Goal: Information Seeking & Learning: Learn about a topic

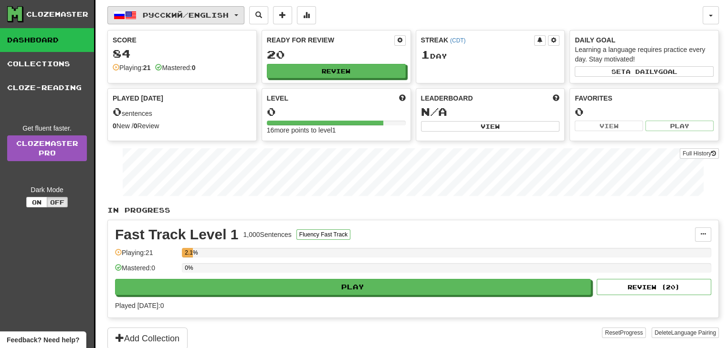
click at [218, 15] on span "Русский / English" at bounding box center [186, 15] width 86 height 8
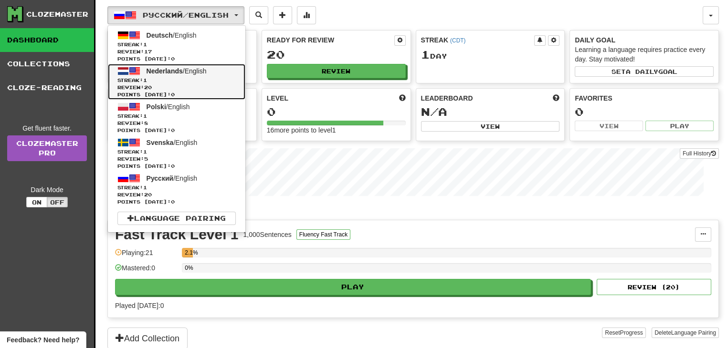
click at [178, 71] on span "Nederlands" at bounding box center [165, 71] width 36 height 8
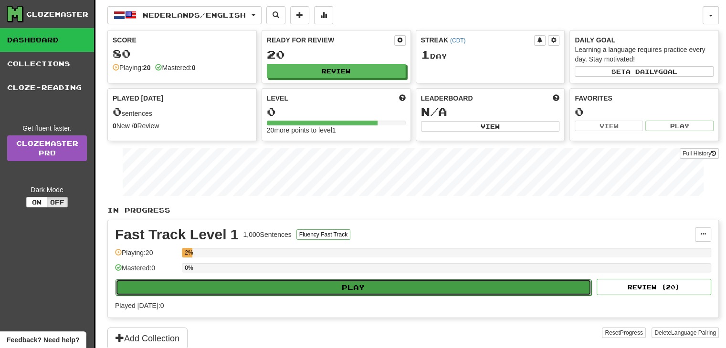
click at [324, 280] on button "Play" at bounding box center [353, 288] width 476 height 16
select select "**"
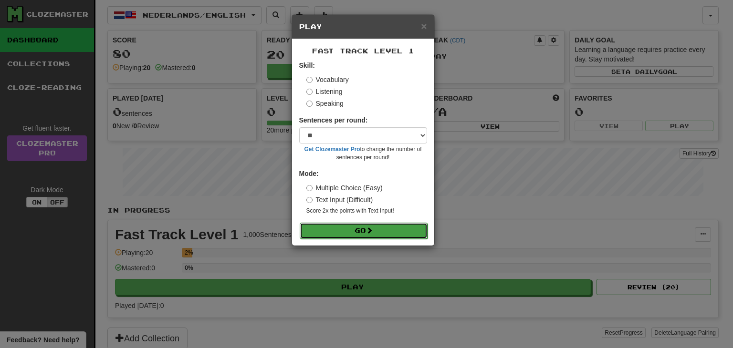
click at [339, 235] on button "Go" at bounding box center [364, 231] width 128 height 16
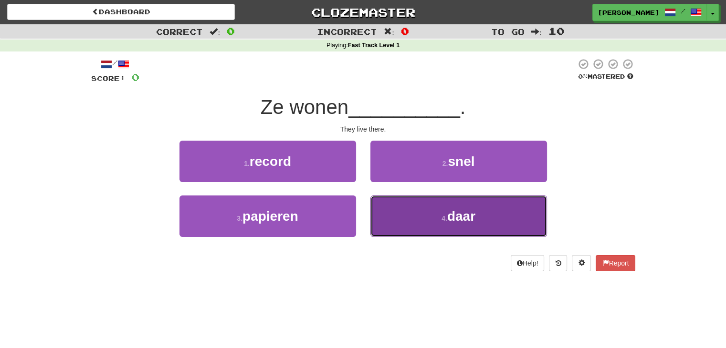
click at [399, 216] on button "4 . daar" at bounding box center [458, 217] width 177 height 42
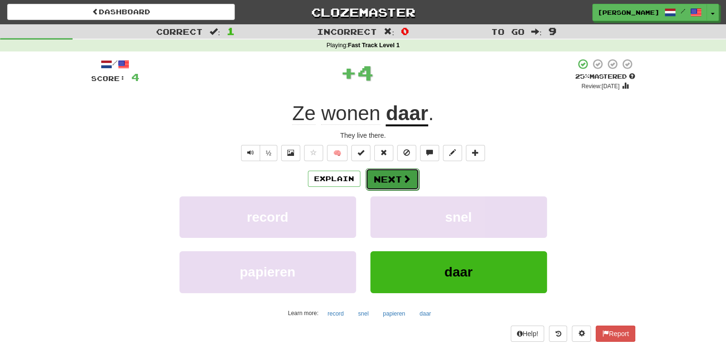
click at [387, 177] on button "Next" at bounding box center [392, 179] width 53 height 22
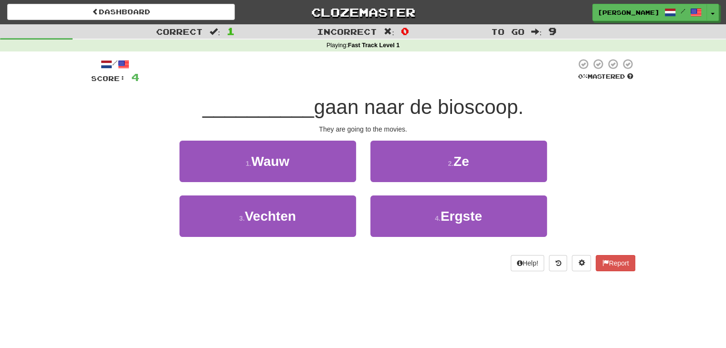
click at [484, 291] on div "Dashboard Clozemaster [PERSON_NAME] / Toggle Dropdown Dashboard Leaderboard Act…" at bounding box center [363, 174] width 726 height 348
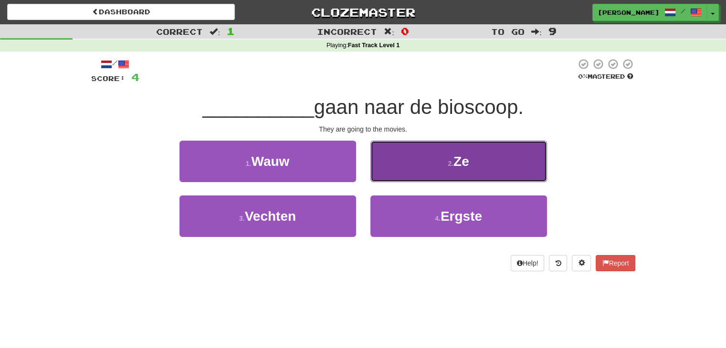
click at [457, 166] on span "Ze" at bounding box center [461, 161] width 16 height 15
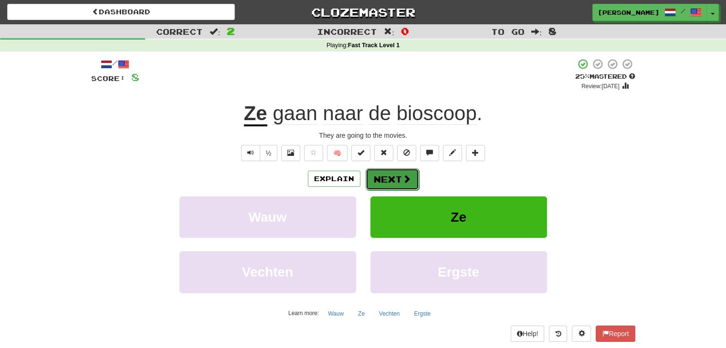
click at [406, 173] on button "Next" at bounding box center [392, 179] width 53 height 22
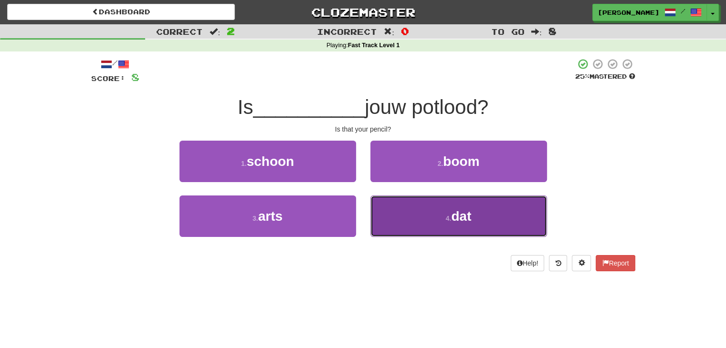
click at [443, 223] on button "4 . dat" at bounding box center [458, 217] width 177 height 42
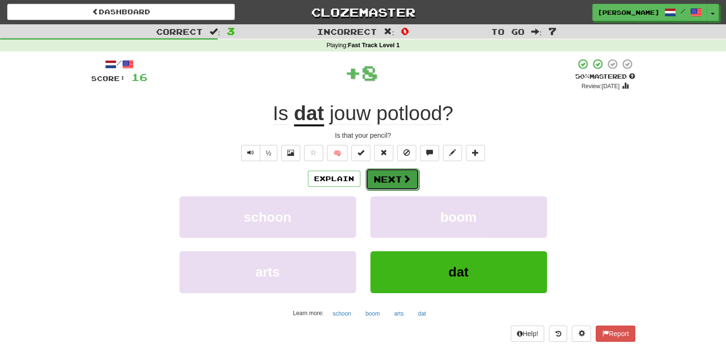
click at [389, 171] on button "Next" at bounding box center [392, 179] width 53 height 22
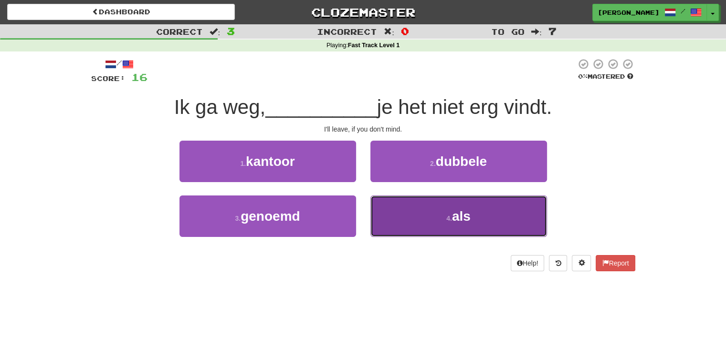
click at [396, 223] on button "4 . als" at bounding box center [458, 217] width 177 height 42
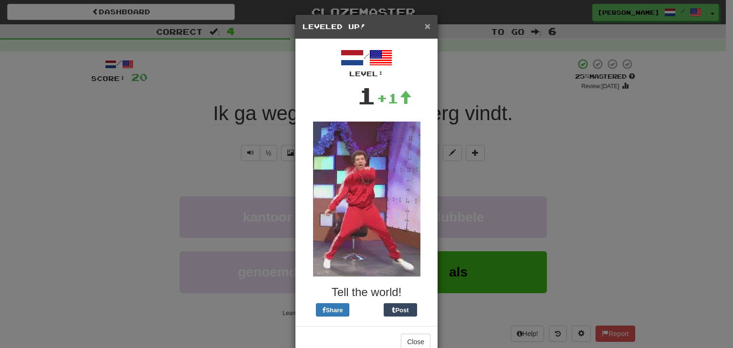
click at [425, 21] on span "×" at bounding box center [428, 26] width 6 height 11
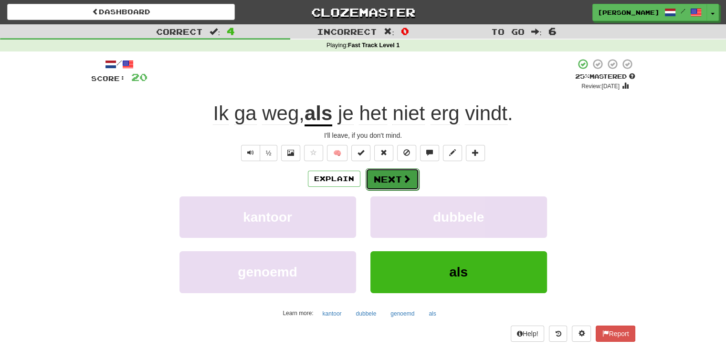
click at [388, 180] on button "Next" at bounding box center [392, 179] width 53 height 22
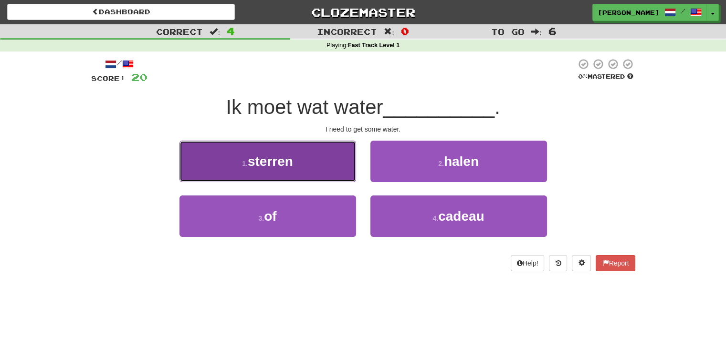
click at [347, 156] on button "1 . sterren" at bounding box center [267, 162] width 177 height 42
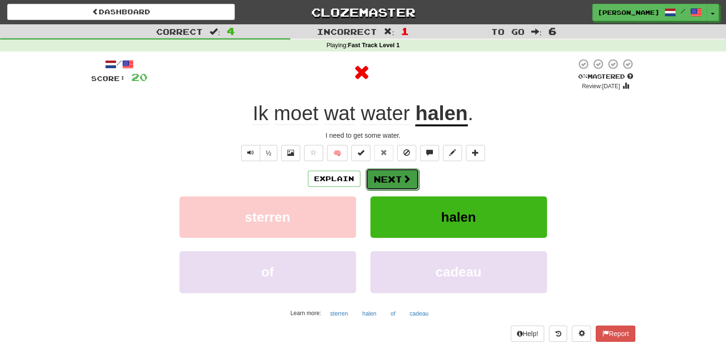
click at [410, 179] on button "Next" at bounding box center [392, 179] width 53 height 22
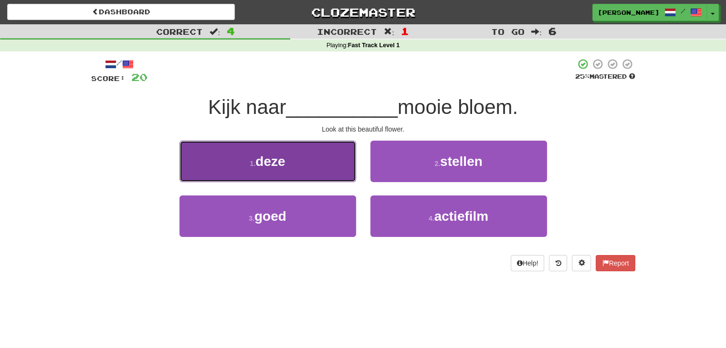
click at [319, 163] on button "1 . deze" at bounding box center [267, 162] width 177 height 42
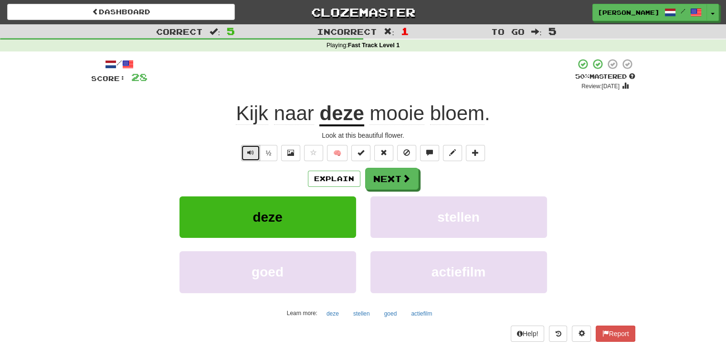
click at [250, 151] on span "Text-to-speech controls" at bounding box center [250, 152] width 7 height 7
click at [393, 173] on button "Next" at bounding box center [392, 179] width 53 height 22
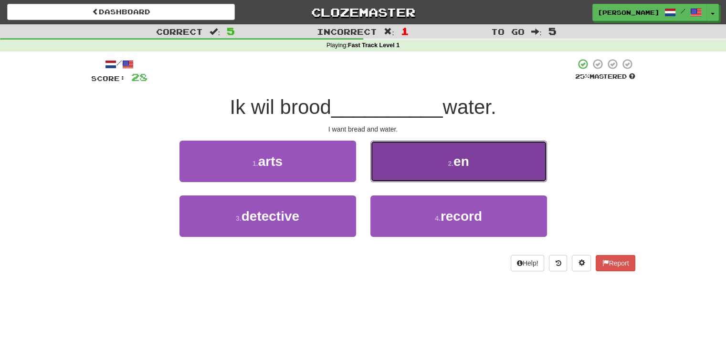
click at [423, 160] on button "2 . en" at bounding box center [458, 162] width 177 height 42
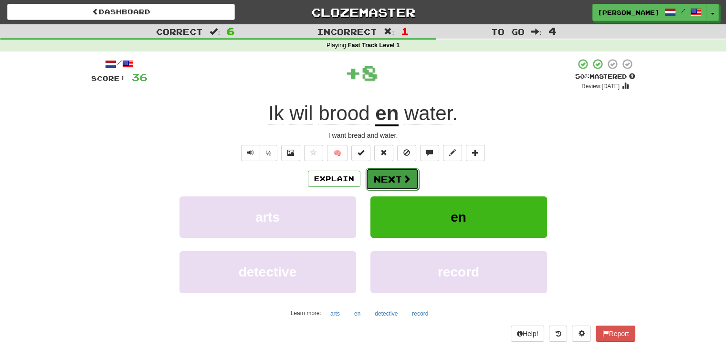
click at [377, 177] on button "Next" at bounding box center [392, 179] width 53 height 22
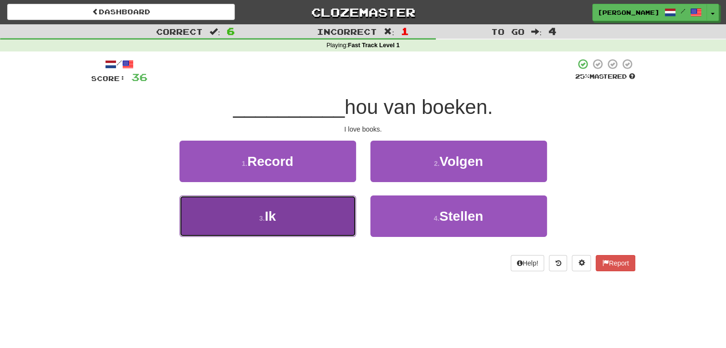
click at [305, 223] on button "3 . Ik" at bounding box center [267, 217] width 177 height 42
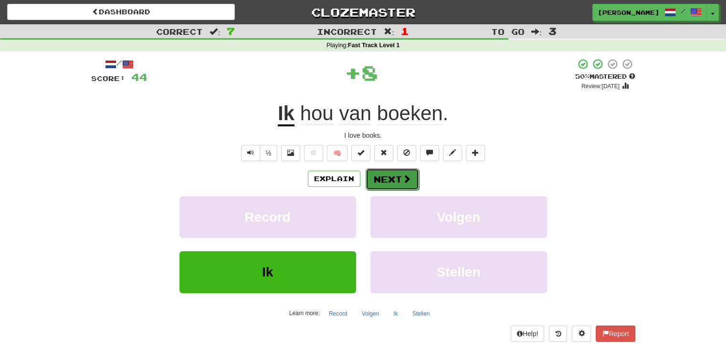
click at [390, 174] on button "Next" at bounding box center [392, 179] width 53 height 22
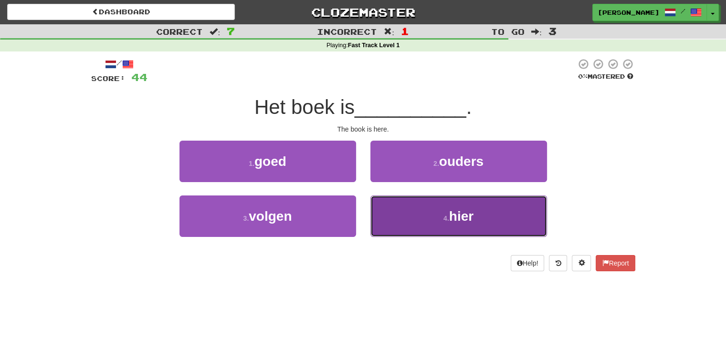
click at [383, 215] on button "4 . hier" at bounding box center [458, 217] width 177 height 42
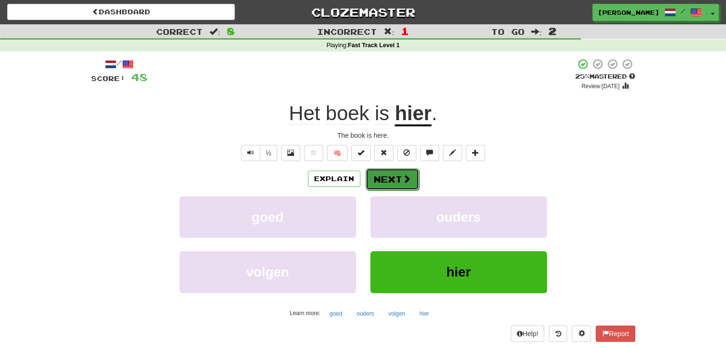
click at [384, 178] on button "Next" at bounding box center [392, 179] width 53 height 22
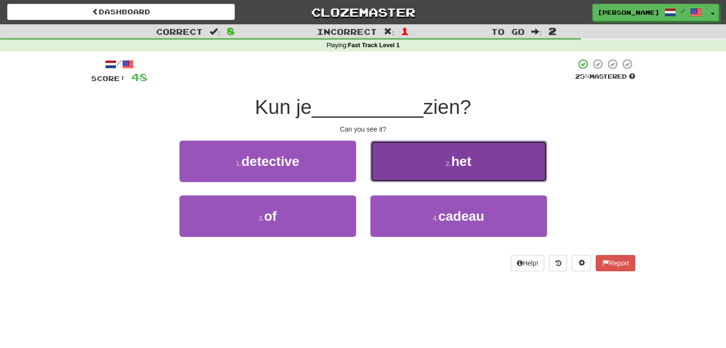
click at [446, 169] on button "2 . het" at bounding box center [458, 162] width 177 height 42
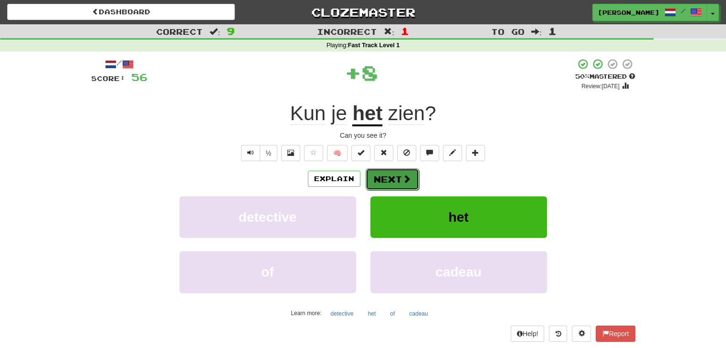
click at [397, 178] on button "Next" at bounding box center [392, 179] width 53 height 22
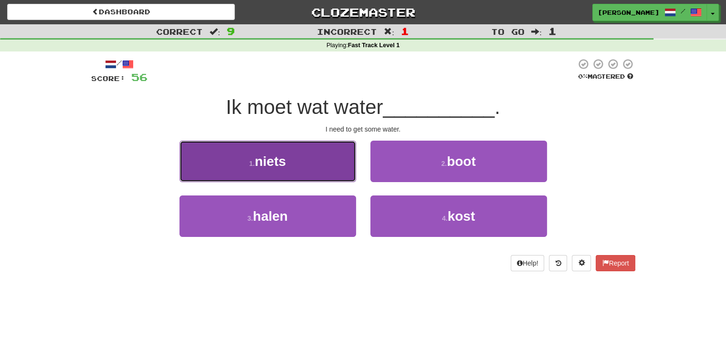
click at [310, 158] on button "1 . niets" at bounding box center [267, 162] width 177 height 42
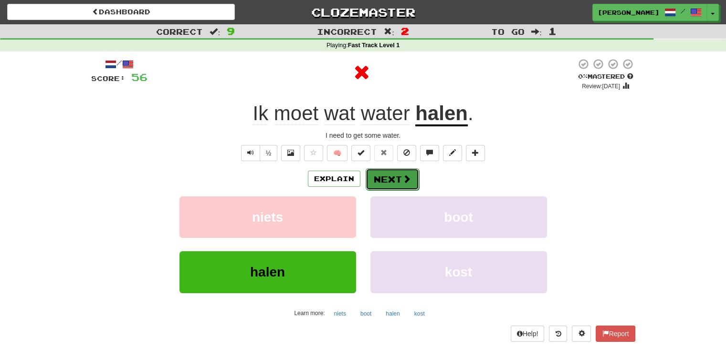
click at [406, 182] on span at bounding box center [406, 179] width 9 height 9
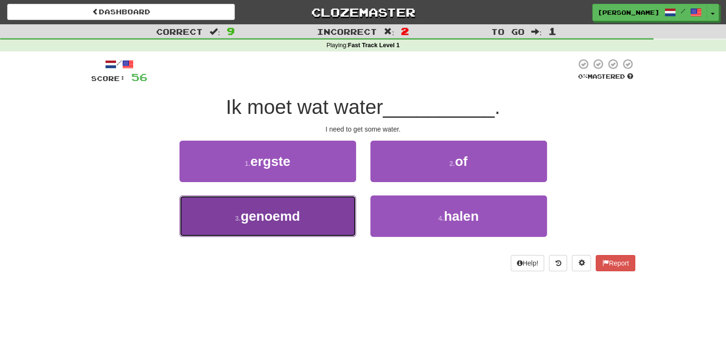
click at [312, 210] on button "3 . genoemd" at bounding box center [267, 217] width 177 height 42
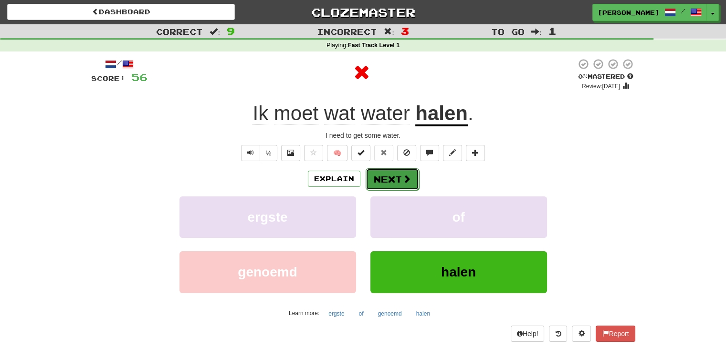
click at [382, 170] on button "Next" at bounding box center [392, 179] width 53 height 22
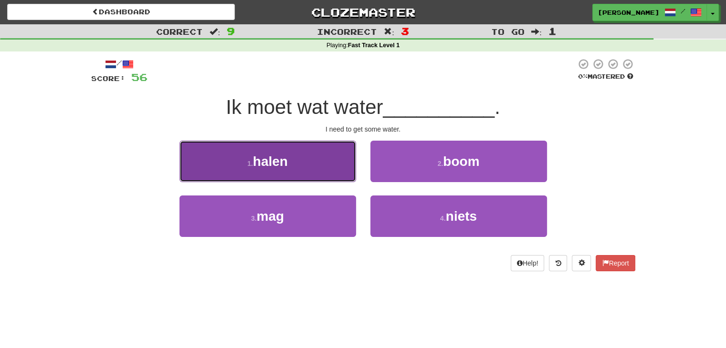
click at [277, 164] on span "halen" at bounding box center [270, 161] width 35 height 15
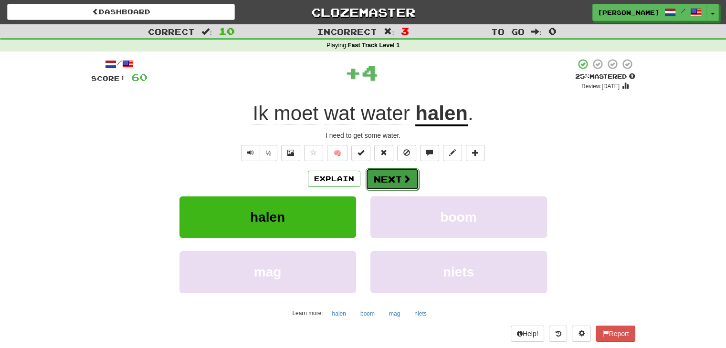
click at [388, 180] on button "Next" at bounding box center [392, 179] width 53 height 22
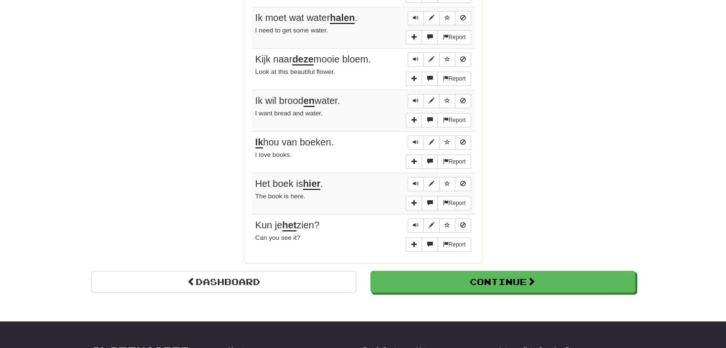
scroll to position [808, 0]
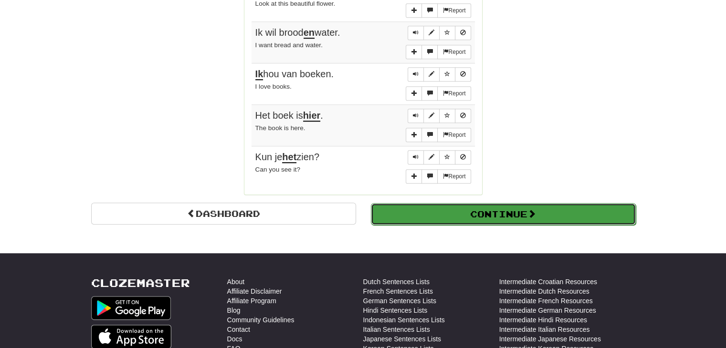
click at [524, 203] on button "Continue" at bounding box center [503, 214] width 265 height 22
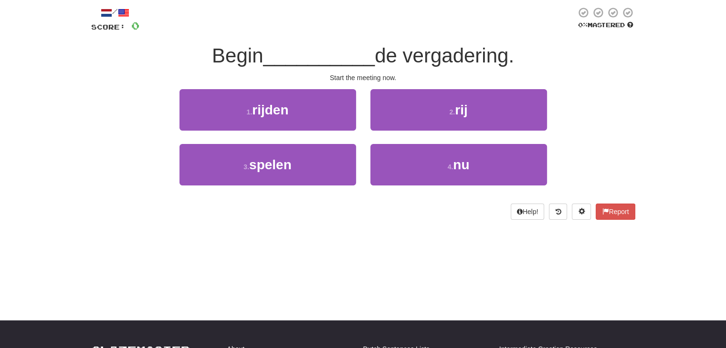
scroll to position [0, 0]
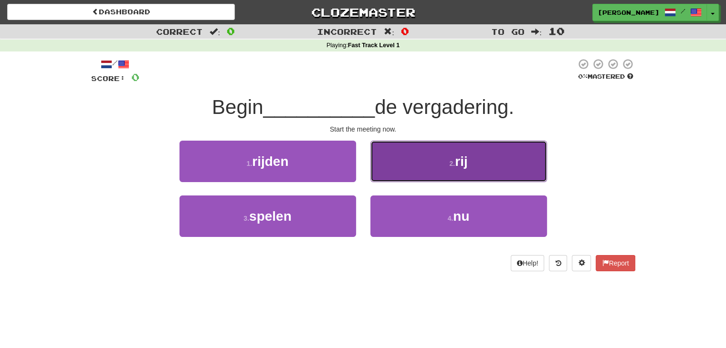
click at [409, 169] on button "2 . rij" at bounding box center [458, 162] width 177 height 42
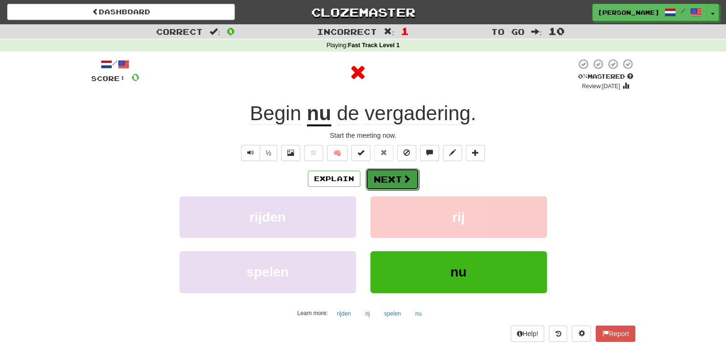
click at [397, 178] on button "Next" at bounding box center [392, 179] width 53 height 22
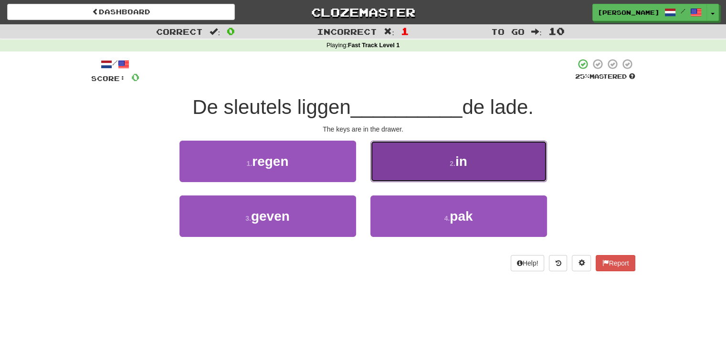
click at [401, 171] on button "2 . in" at bounding box center [458, 162] width 177 height 42
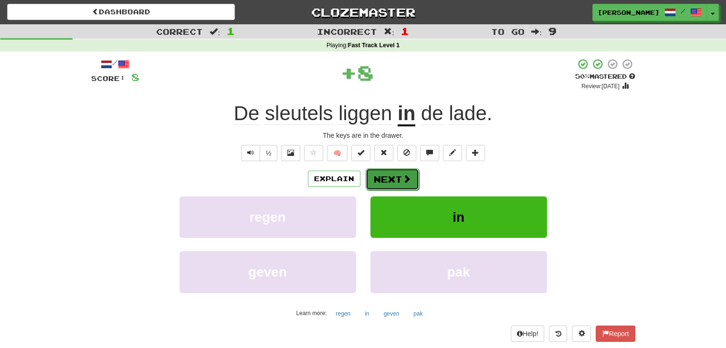
click at [389, 179] on button "Next" at bounding box center [392, 179] width 53 height 22
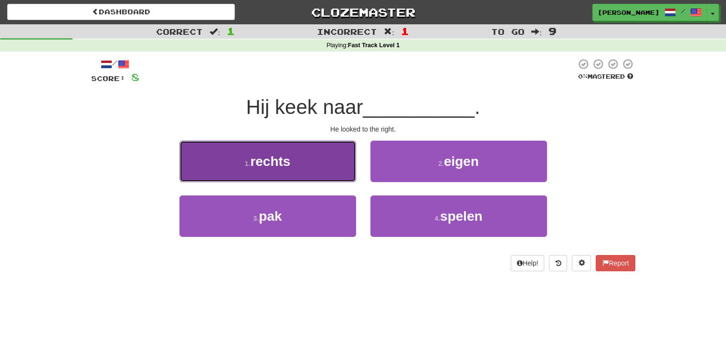
click at [333, 159] on button "1 . rechts" at bounding box center [267, 162] width 177 height 42
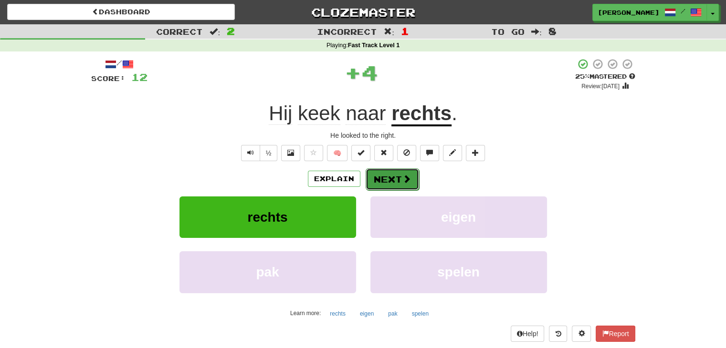
click at [376, 177] on button "Next" at bounding box center [392, 179] width 53 height 22
